Goal: Transaction & Acquisition: Purchase product/service

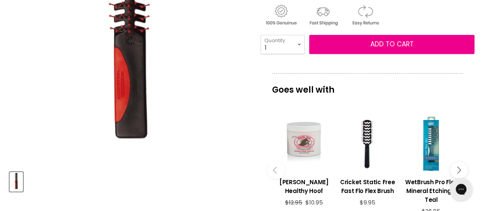
scroll to position [195, 0]
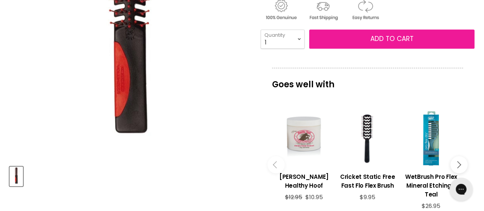
click at [403, 34] on span "Add to cart" at bounding box center [391, 38] width 43 height 9
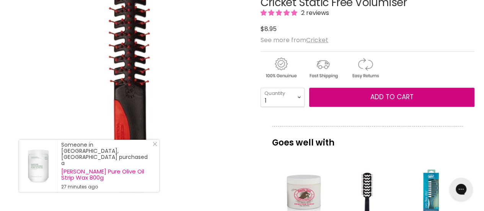
scroll to position [163, 0]
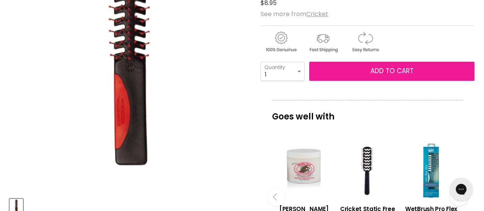
click at [340, 72] on button "Add to cart" at bounding box center [391, 71] width 165 height 19
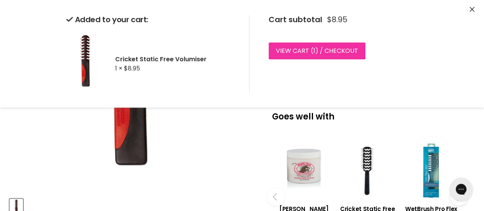
click at [332, 54] on link "View cart ( 1 ) / Checkout" at bounding box center [317, 50] width 97 height 17
